Goal: Download file/media

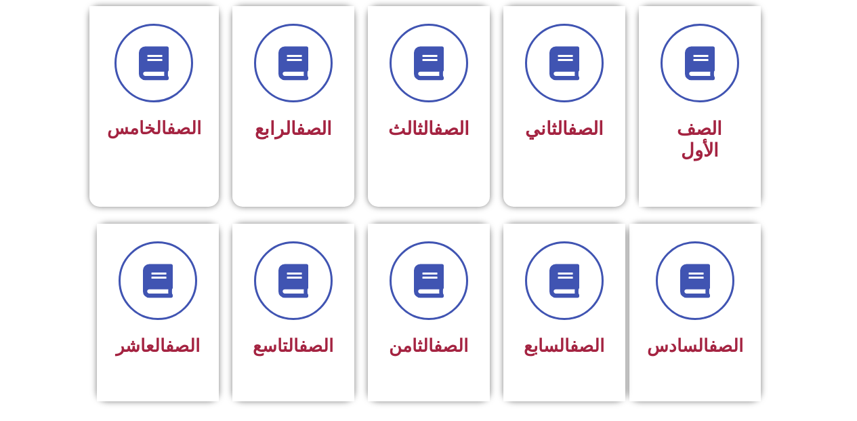
scroll to position [382, 0]
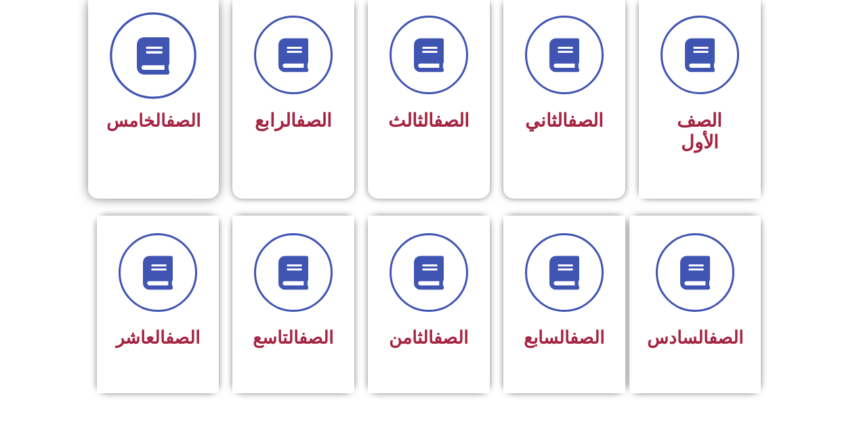
click at [188, 75] on span at bounding box center [153, 55] width 87 height 87
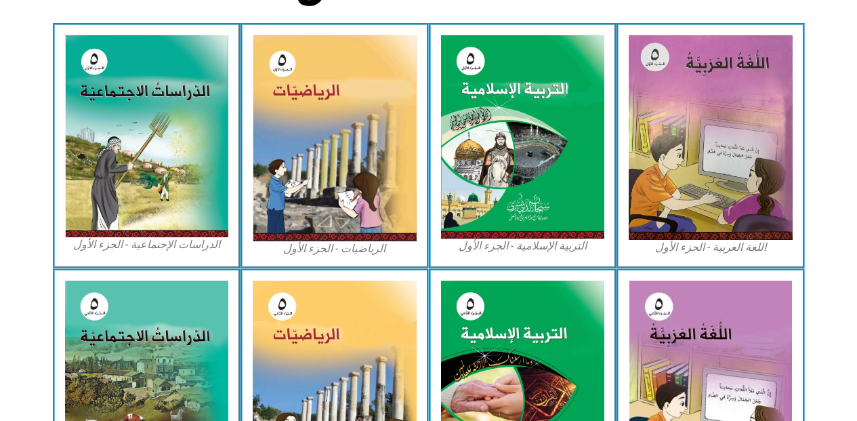
scroll to position [371, 0]
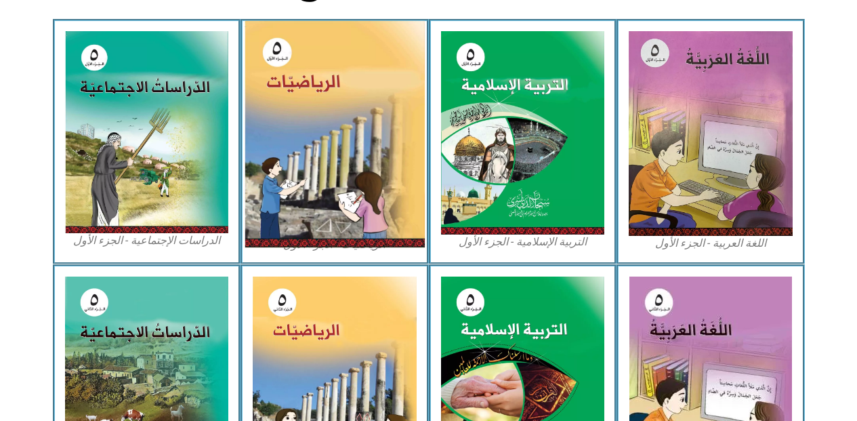
click at [375, 161] on img at bounding box center [335, 134] width 180 height 226
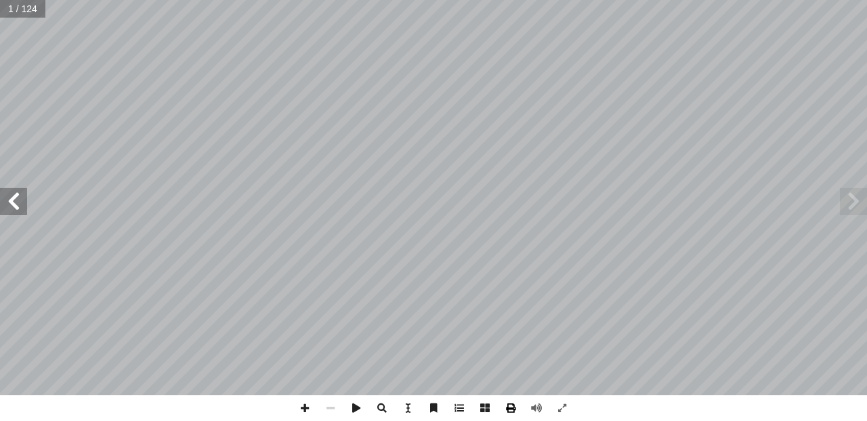
click at [509, 410] on span at bounding box center [511, 408] width 26 height 26
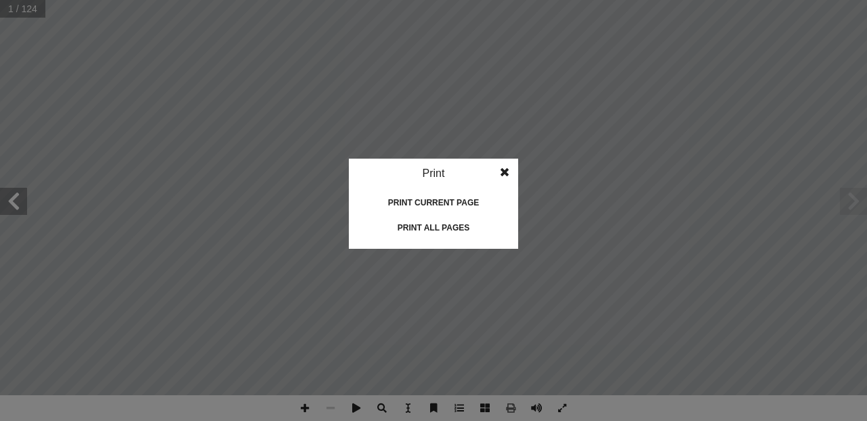
click at [451, 222] on div "Print all pages" at bounding box center [434, 228] width 136 height 22
